Goal: Task Accomplishment & Management: Complete application form

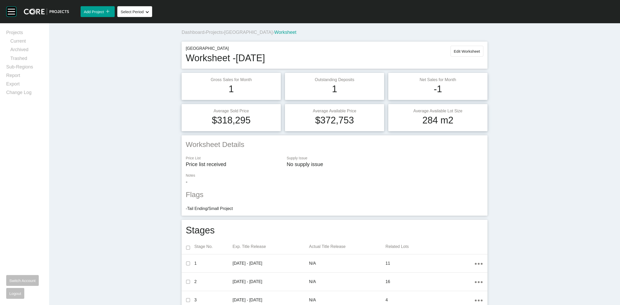
drag, startPoint x: 0, startPoint y: 0, endPoint x: 235, endPoint y: 33, distance: 237.4
click at [235, 33] on span "[GEOGRAPHIC_DATA]" at bounding box center [248, 32] width 48 height 5
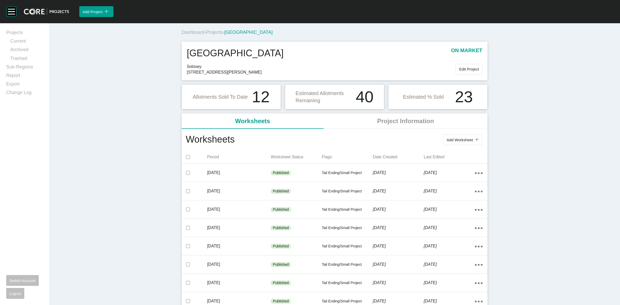
click at [212, 34] on span "Projects" at bounding box center [214, 32] width 17 height 5
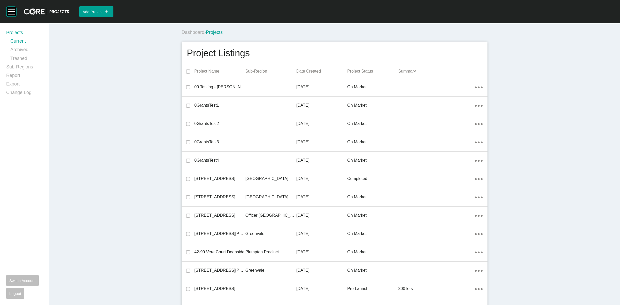
scroll to position [9231, 0]
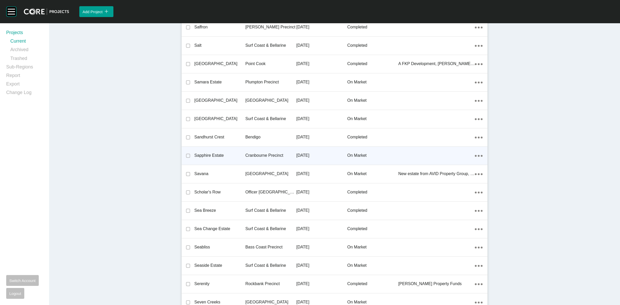
click at [273, 154] on p "Cranbourne Precinct" at bounding box center [270, 156] width 51 height 6
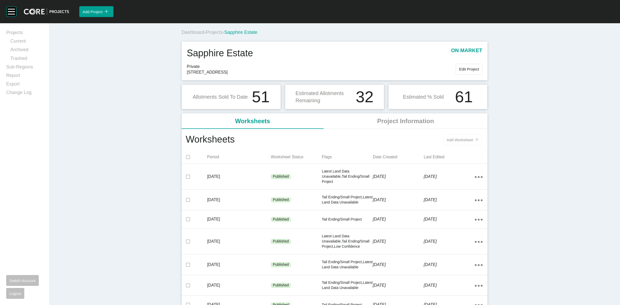
click at [459, 140] on span "Add Worksheet" at bounding box center [460, 140] width 26 height 4
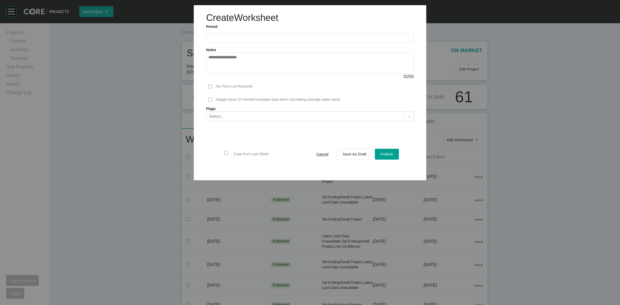
click at [242, 40] on input "text" at bounding box center [309, 37] width 203 height 4
click at [231, 78] on li "Aug" at bounding box center [233, 75] width 17 height 9
type input "**********"
click at [208, 88] on label at bounding box center [210, 86] width 4 height 4
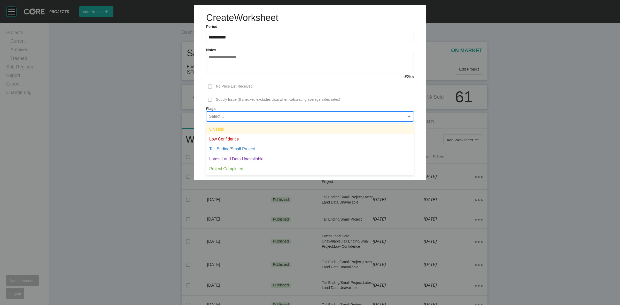
click at [223, 114] on div "Select..." at bounding box center [216, 116] width 15 height 6
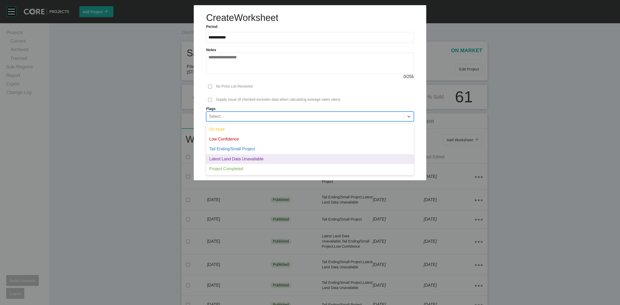
click at [229, 158] on div "Latest Land Data Unavailable" at bounding box center [310, 159] width 208 height 10
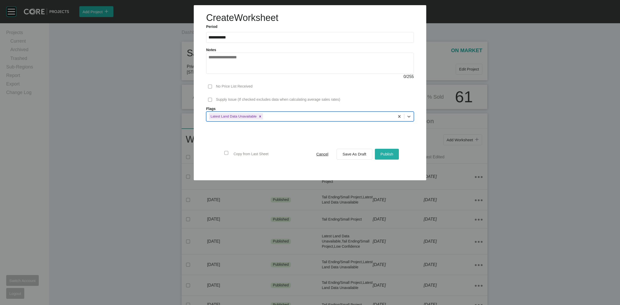
click at [380, 153] on div "Publish" at bounding box center [386, 154] width 15 height 7
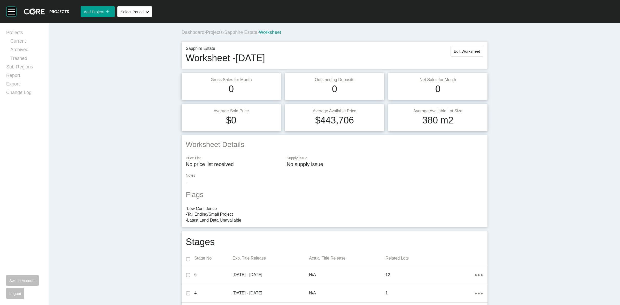
click at [216, 33] on span "Projects" at bounding box center [214, 32] width 17 height 5
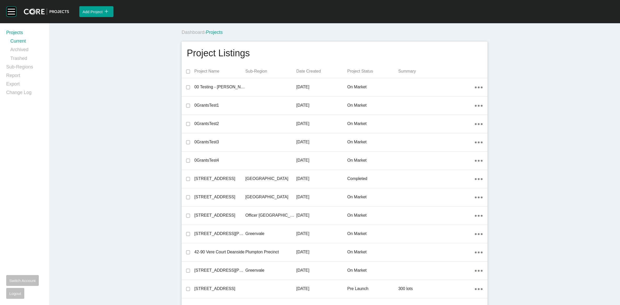
scroll to position [4555, 0]
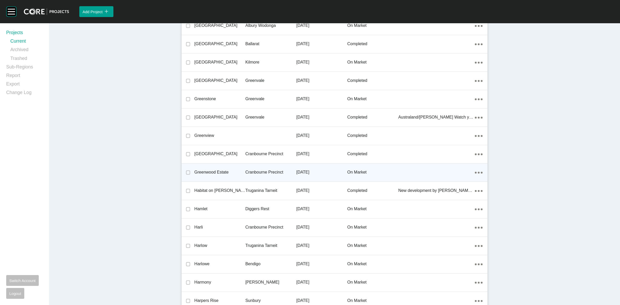
click at [265, 171] on p "Cranbourne Precinct" at bounding box center [270, 172] width 51 height 6
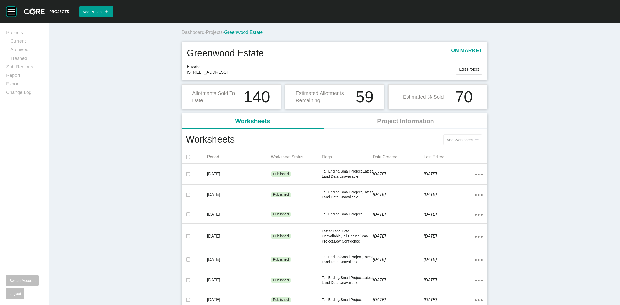
click at [459, 138] on span "Add Worksheet" at bounding box center [460, 140] width 26 height 4
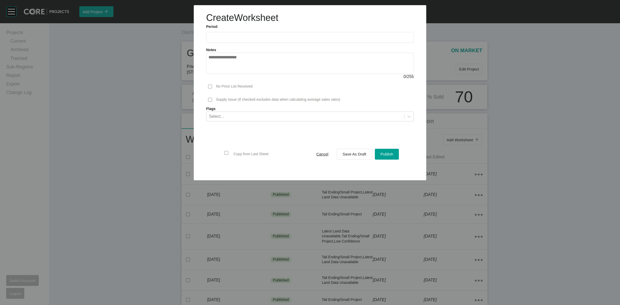
drag, startPoint x: 253, startPoint y: 34, endPoint x: 256, endPoint y: 51, distance: 16.5
click at [254, 34] on label at bounding box center [310, 37] width 208 height 11
click at [254, 35] on input "text" at bounding box center [309, 37] width 203 height 4
click at [229, 74] on li "Aug" at bounding box center [233, 75] width 17 height 9
type input "**********"
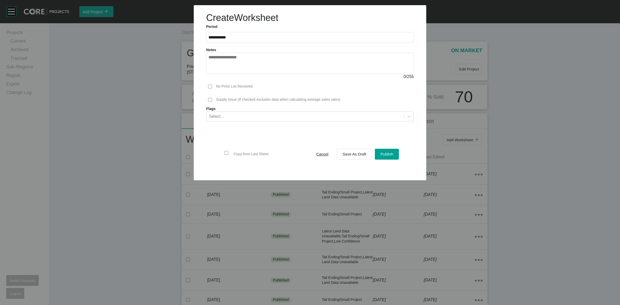
click at [212, 86] on span at bounding box center [210, 87] width 8 height 8
click at [233, 120] on div "Select..." at bounding box center [305, 116] width 198 height 9
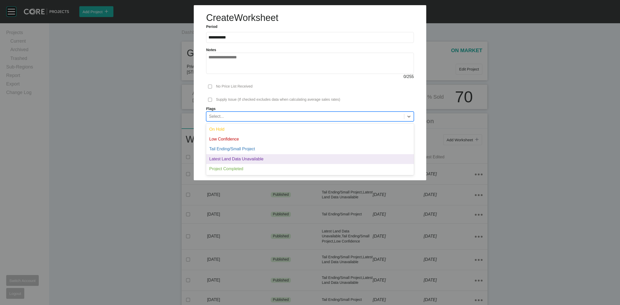
click at [229, 159] on div "Latest Land Data Unavailable" at bounding box center [310, 159] width 208 height 10
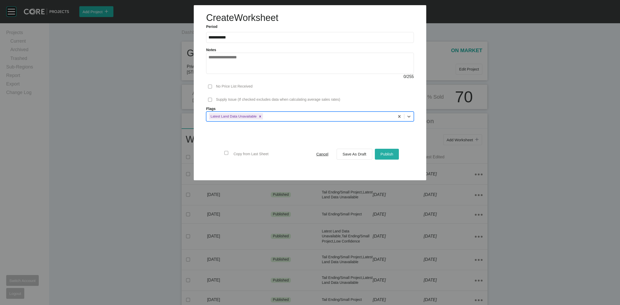
click at [384, 156] on span "Publish" at bounding box center [387, 154] width 13 height 4
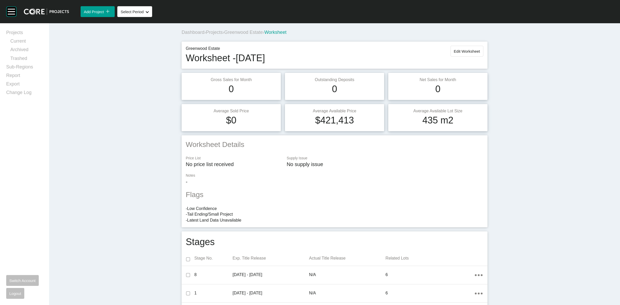
click at [239, 34] on span "Greenwood Estate" at bounding box center [243, 32] width 38 height 5
